Goal: Information Seeking & Learning: Learn about a topic

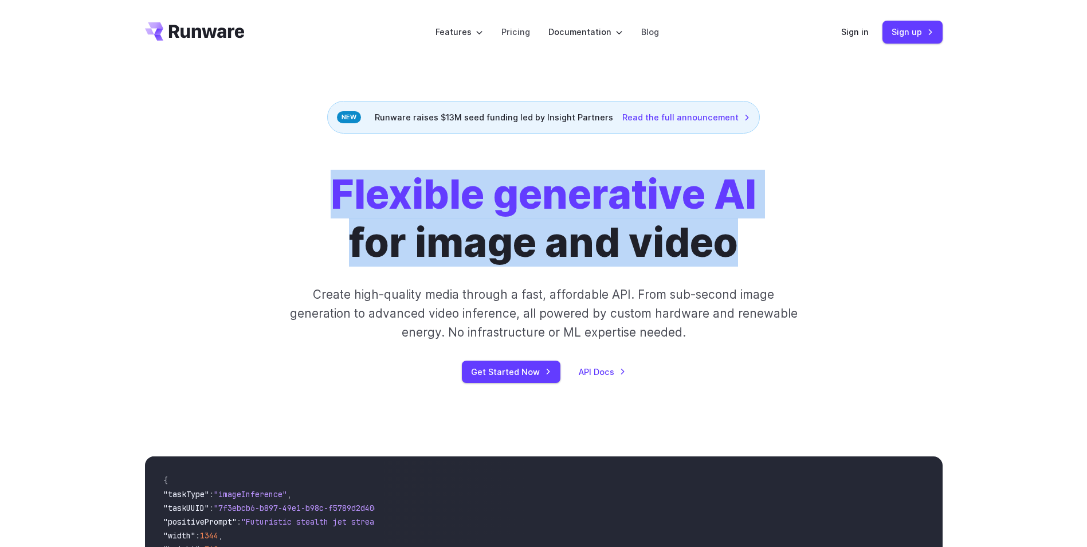
click at [790, 245] on div "Flexible generative AI for image and video Create high-quality media through a …" at bounding box center [544, 276] width 638 height 213
drag, startPoint x: 790, startPoint y: 245, endPoint x: 615, endPoint y: 238, distance: 175.5
click at [616, 238] on h1 "Flexible generative AI for image and video" at bounding box center [544, 218] width 426 height 96
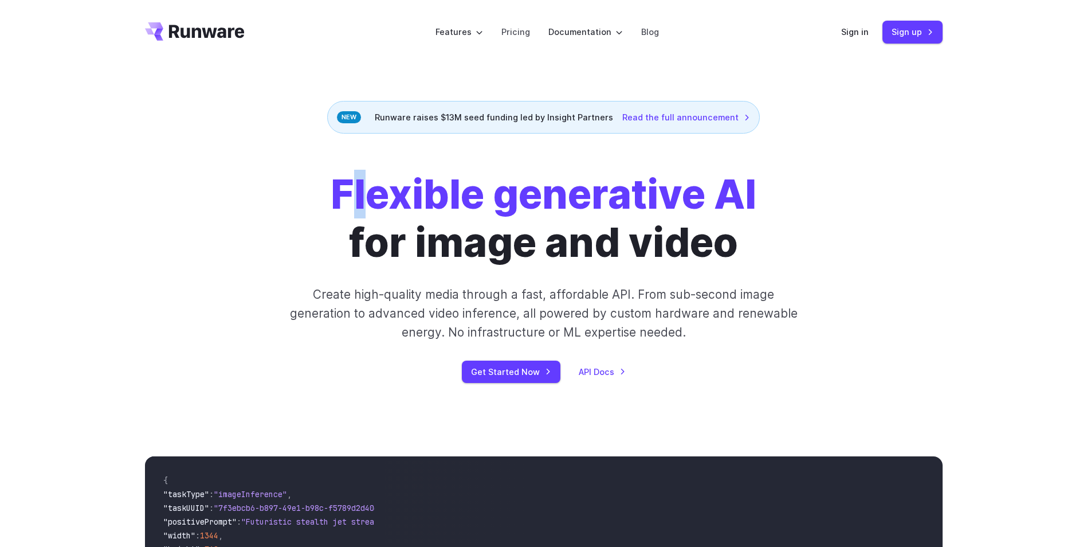
drag, startPoint x: 358, startPoint y: 208, endPoint x: 390, endPoint y: 209, distance: 32.1
click at [389, 209] on strong "Flexible generative AI" at bounding box center [544, 194] width 426 height 49
drag, startPoint x: 390, startPoint y: 209, endPoint x: 330, endPoint y: 205, distance: 60.3
click at [331, 206] on strong "Flexible generative AI" at bounding box center [544, 194] width 426 height 49
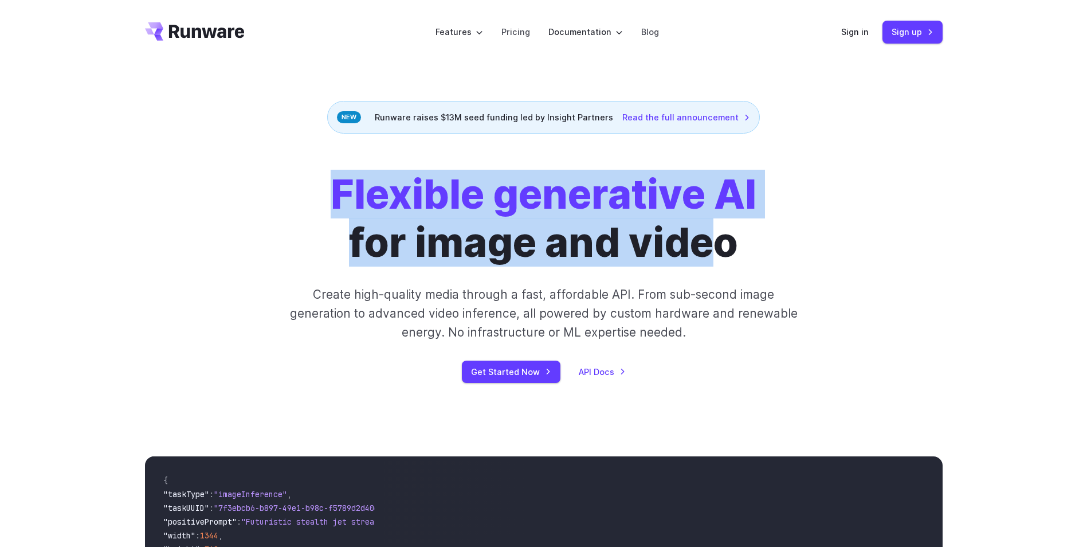
drag, startPoint x: 331, startPoint y: 191, endPoint x: 707, endPoint y: 246, distance: 380.5
click at [707, 246] on h1 "Flexible generative AI for image and video" at bounding box center [544, 218] width 426 height 96
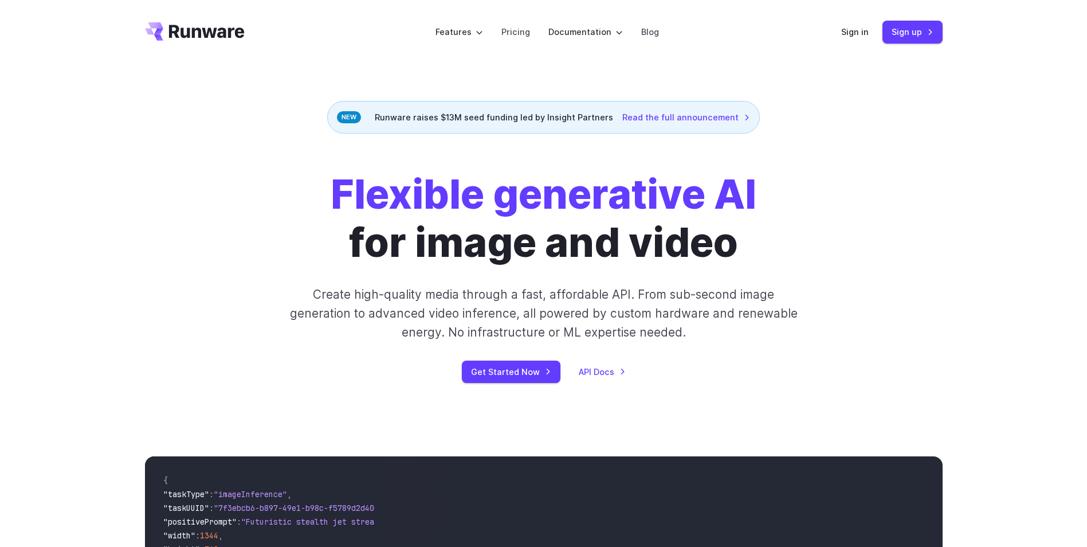
drag, startPoint x: 707, startPoint y: 246, endPoint x: 767, endPoint y: 252, distance: 59.9
click at [767, 252] on div "Flexible generative AI for image and video Create high-quality media through a …" at bounding box center [544, 276] width 638 height 213
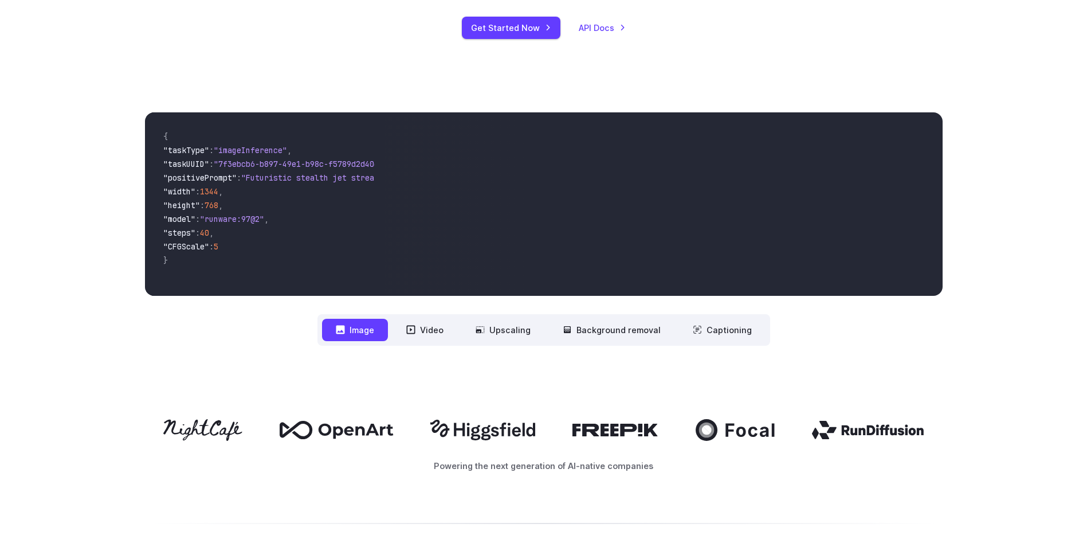
scroll to position [0, 312]
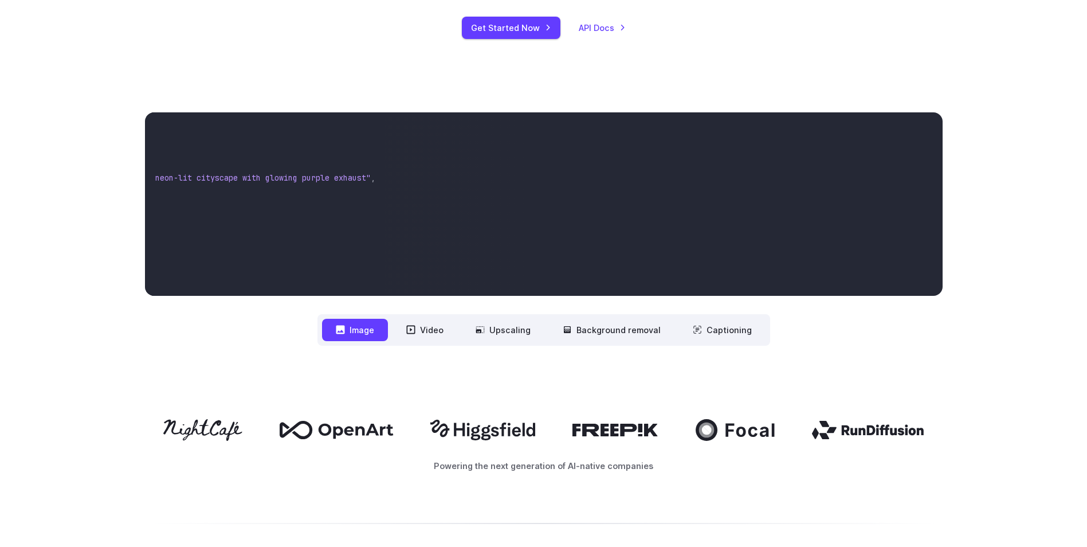
drag, startPoint x: 173, startPoint y: 161, endPoint x: 501, endPoint y: 245, distance: 339.0
click at [501, 245] on div "{ "taskType" : "imageInference" , "taskUUID" : "7f3ebcb6-b897-49e1-b98c-f5789d2…" at bounding box center [544, 203] width 798 height 183
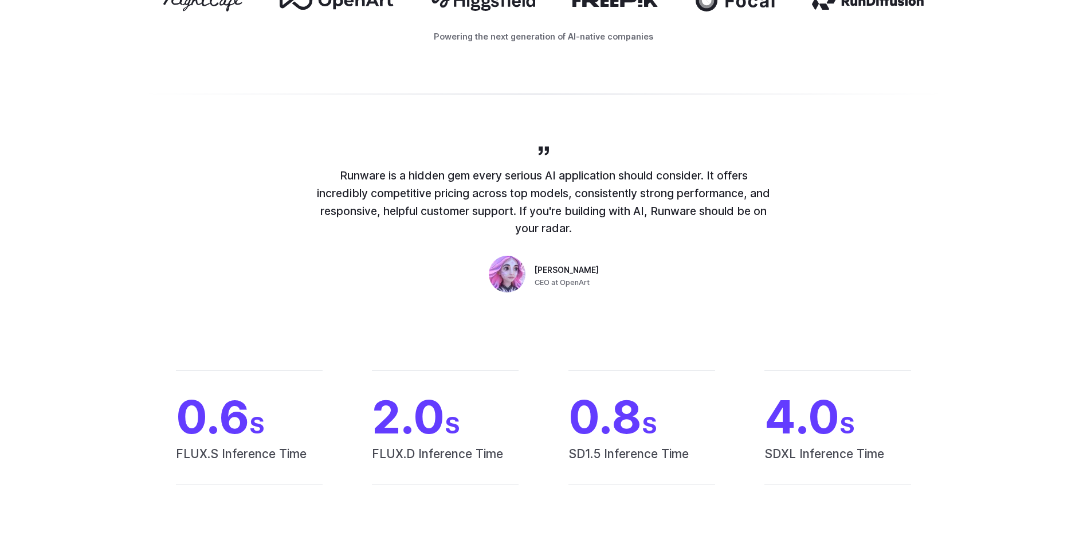
scroll to position [802, 0]
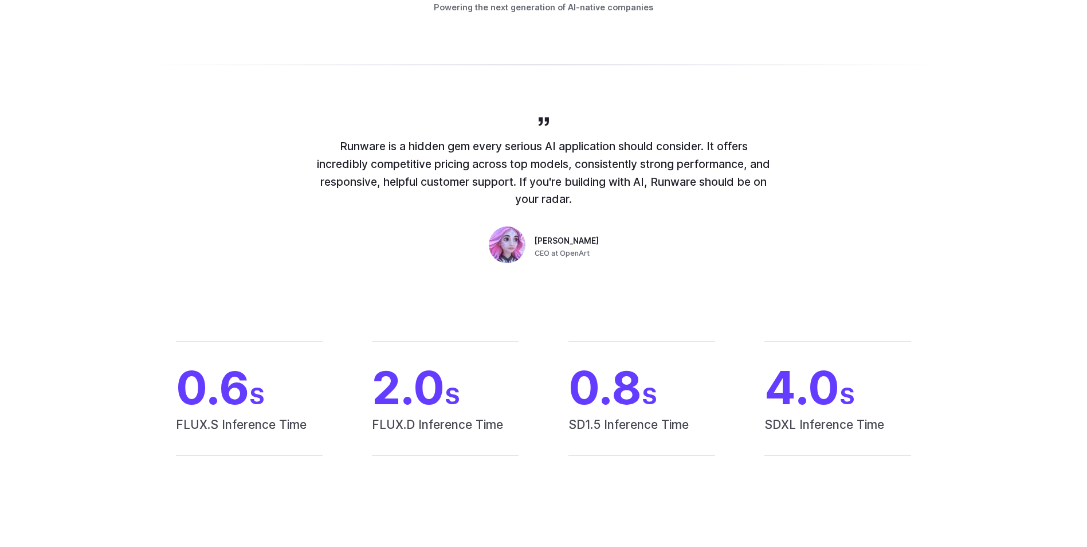
drag, startPoint x: 329, startPoint y: 145, endPoint x: 838, endPoint y: 221, distance: 515.1
click at [838, 221] on div "Runware is a hidden gem every serious AI application should consider. It offers…" at bounding box center [543, 191] width 825 height 152
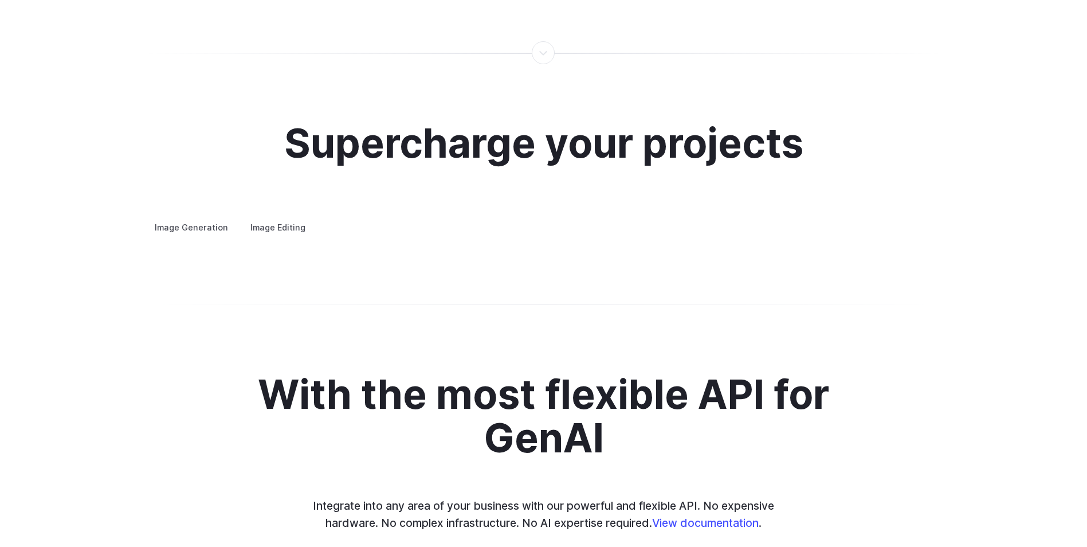
scroll to position [2121, 0]
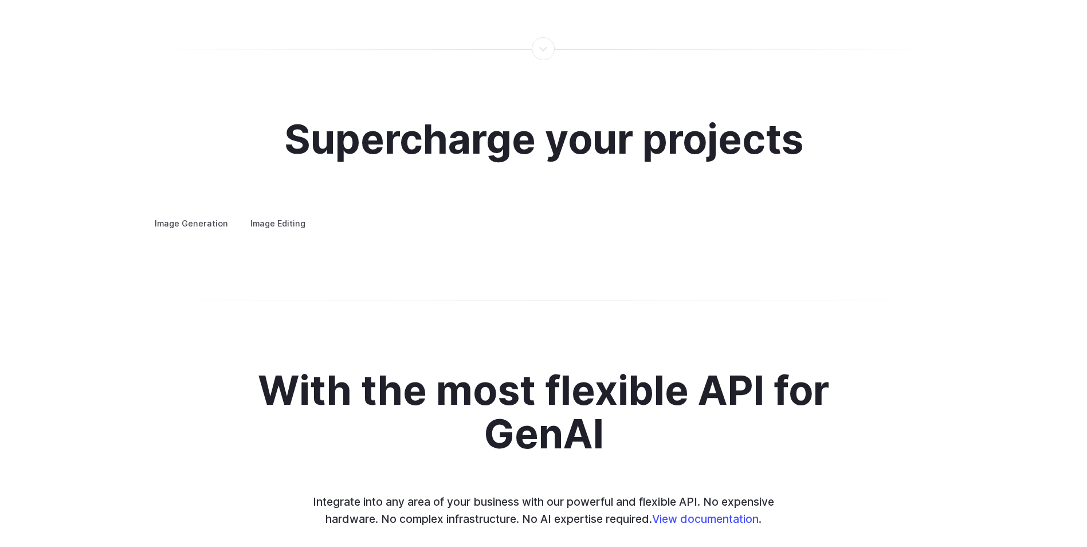
drag, startPoint x: 140, startPoint y: 256, endPoint x: 423, endPoint y: 257, distance: 282.6
click at [423, 231] on div "Supercharge your projects Image Generation Image Editing Custom avatars Create …" at bounding box center [543, 173] width 825 height 113
drag, startPoint x: 423, startPoint y: 257, endPoint x: 401, endPoint y: 274, distance: 27.4
click at [0, 0] on p "Create avatars in any style you desire – whether abstract, cartoonish, or reali…" at bounding box center [0, 0] width 0 height 0
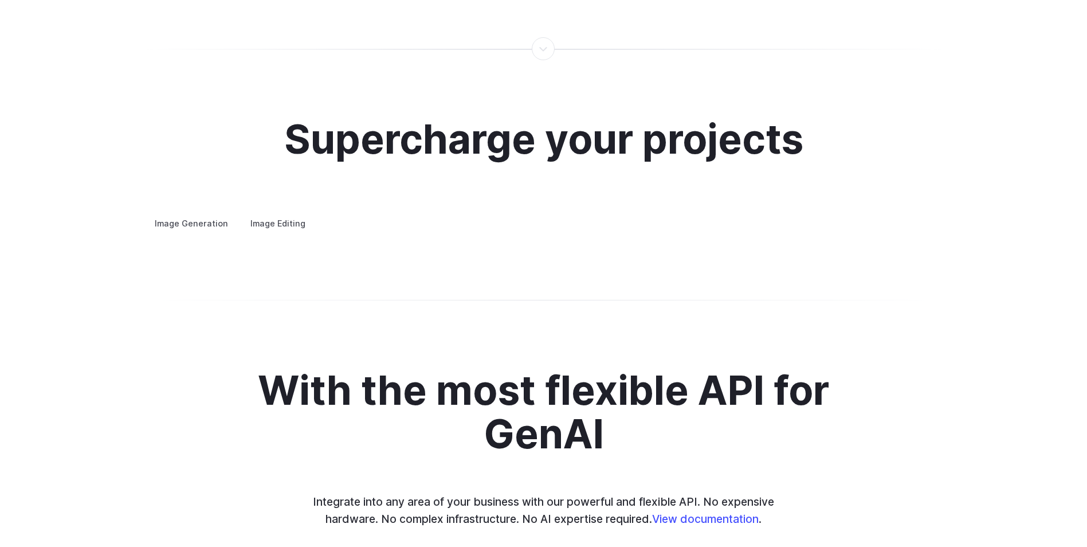
click at [0, 0] on p "Create avatars in any style you desire – whether abstract, cartoonish, or reali…" at bounding box center [0, 0] width 0 height 0
drag, startPoint x: 401, startPoint y: 274, endPoint x: 317, endPoint y: 263, distance: 85.0
click at [0, 0] on details "Custom avatars Create avatars in any style you desire – whether abstract, carto…" at bounding box center [0, 0] width 0 height 0
click at [262, 216] on label "Image Editing" at bounding box center [278, 223] width 75 height 20
click at [171, 213] on label "Image Generation" at bounding box center [191, 223] width 93 height 20
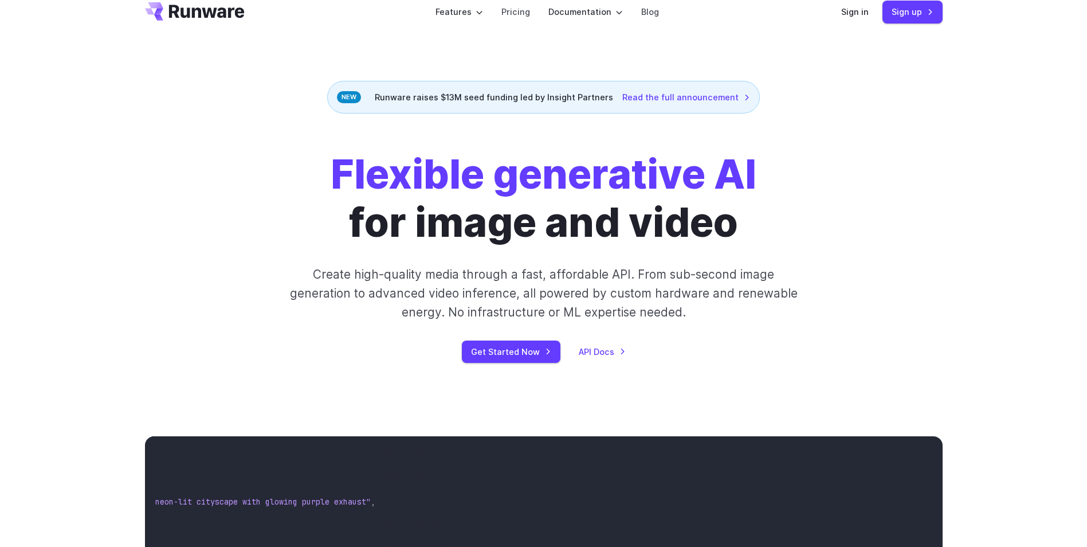
scroll to position [0, 0]
